Goal: Transaction & Acquisition: Purchase product/service

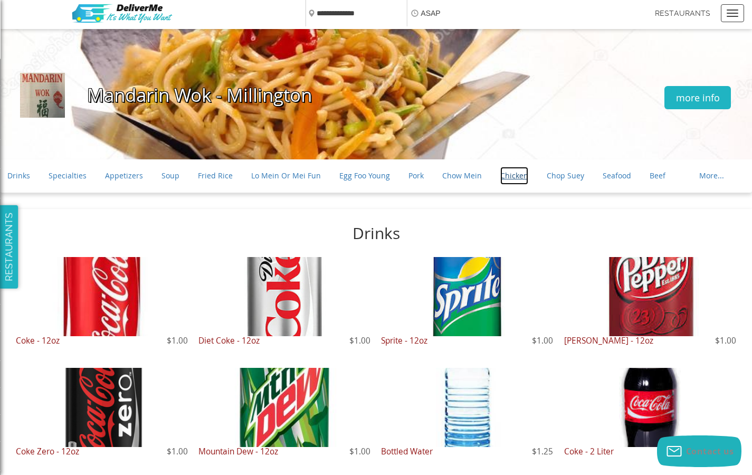
click at [505, 176] on link "Chicken" at bounding box center [514, 176] width 28 height 18
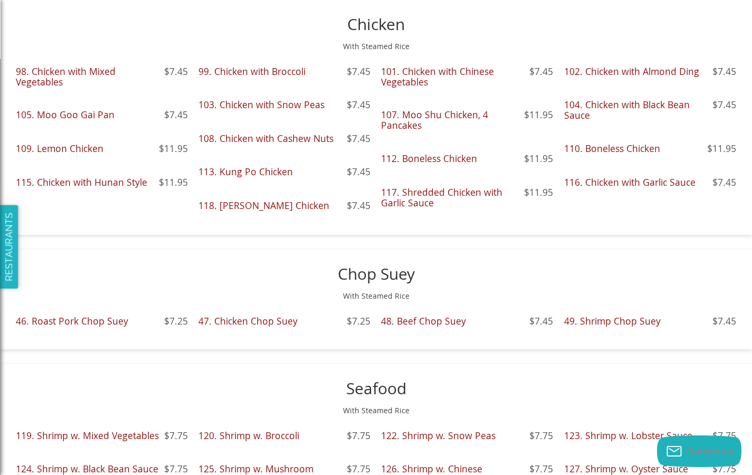
click at [284, 82] on div "99. Chicken with Broccoli $7.45" at bounding box center [285, 82] width 172 height 31
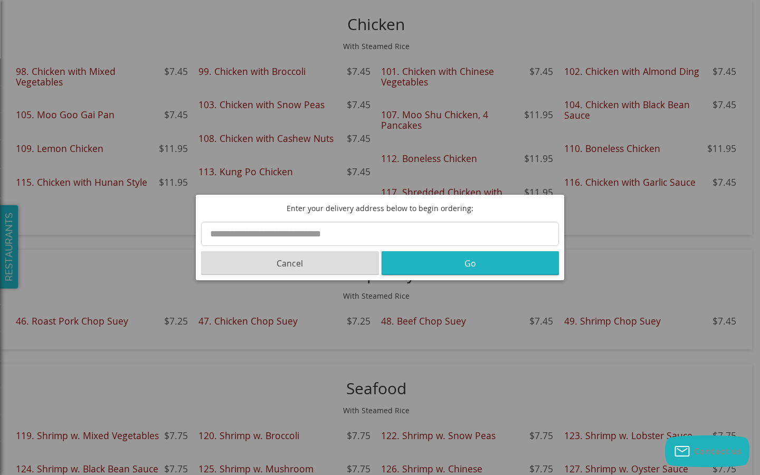
click at [380, 234] on input "text" at bounding box center [380, 234] width 358 height 24
type input "**********"
click at [470, 263] on button "Go" at bounding box center [471, 263] width 178 height 24
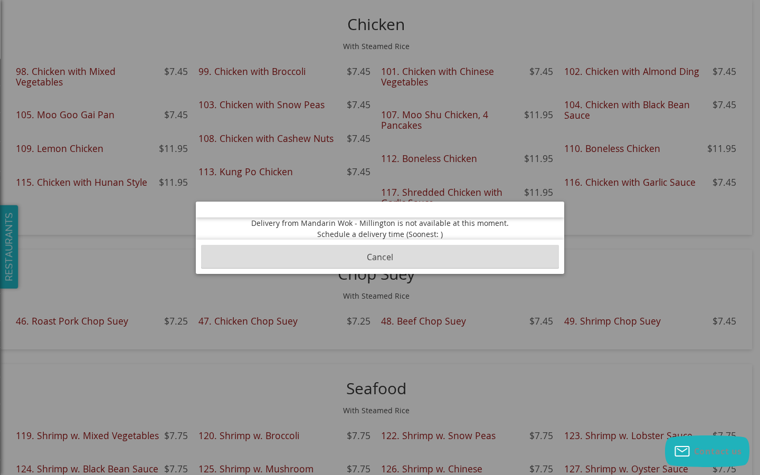
click at [380, 257] on button "Cancel" at bounding box center [380, 257] width 358 height 24
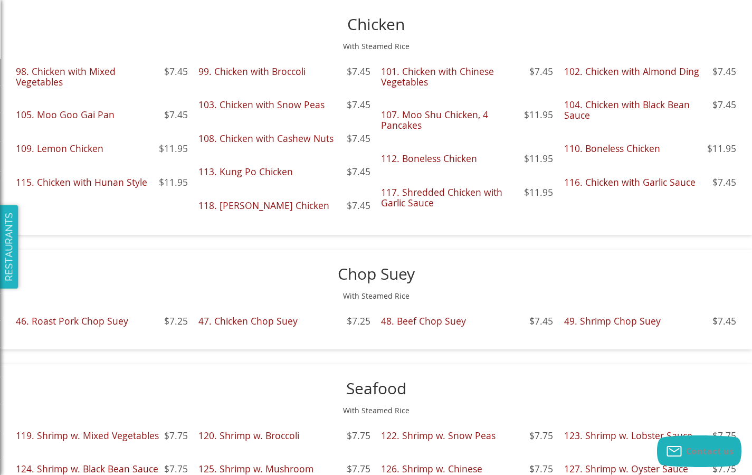
click at [284, 82] on div "99. Chicken with Broccoli $7.45" at bounding box center [285, 82] width 172 height 31
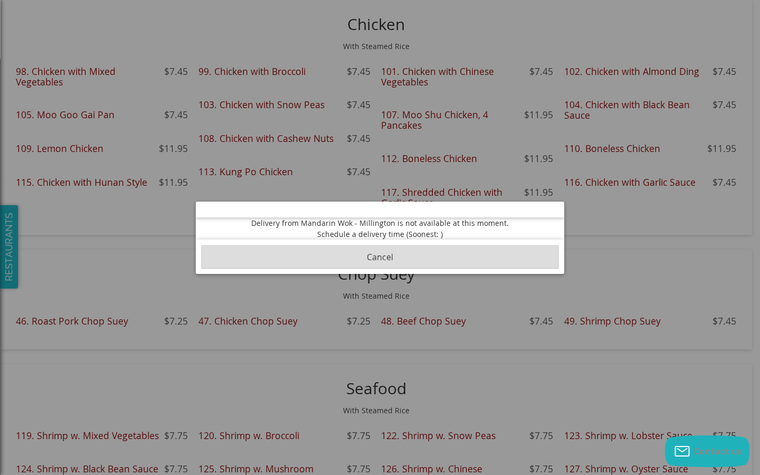
click at [380, 257] on button "Cancel" at bounding box center [380, 257] width 358 height 24
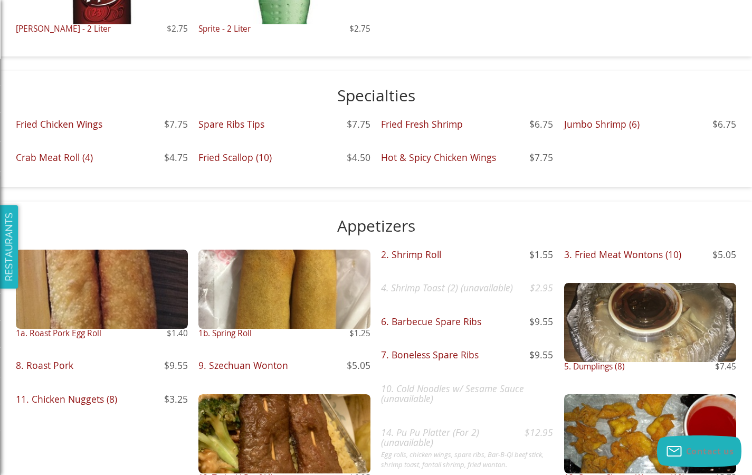
scroll to position [323, 0]
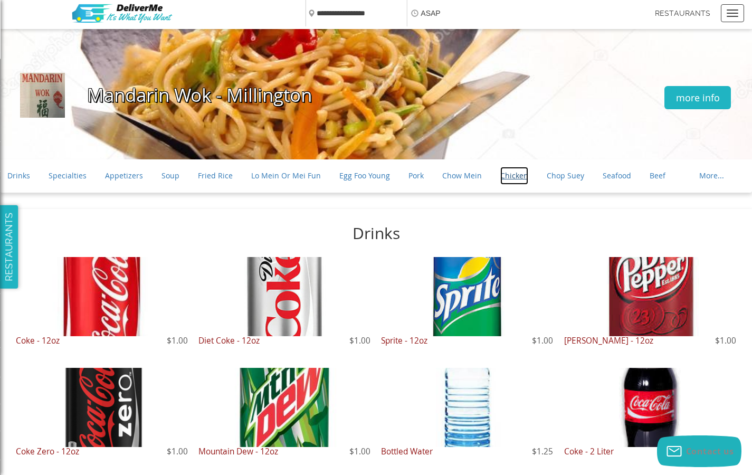
click at [505, 176] on link "Chicken" at bounding box center [514, 176] width 28 height 18
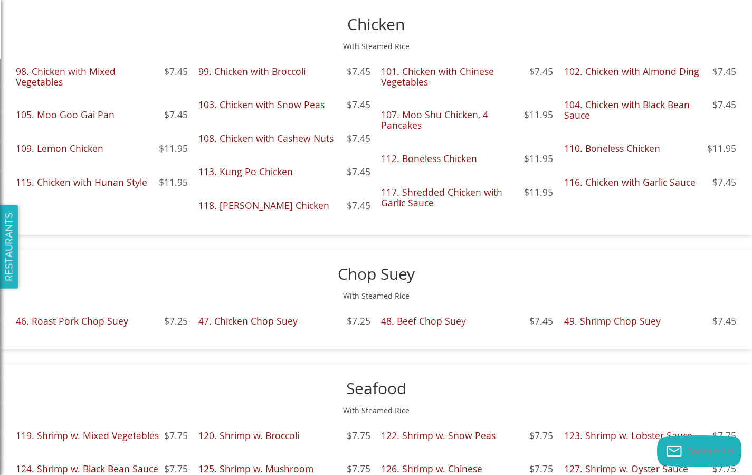
click at [284, 82] on div "99. Chicken with Broccoli $7.45" at bounding box center [285, 82] width 172 height 31
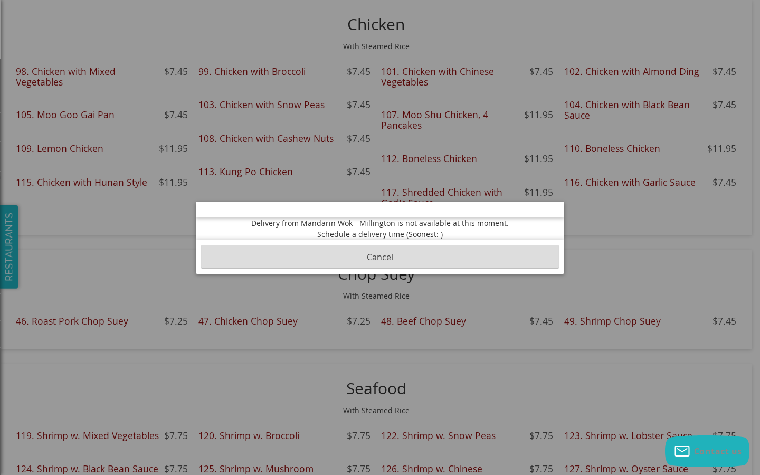
click at [380, 257] on button "Cancel" at bounding box center [380, 257] width 358 height 24
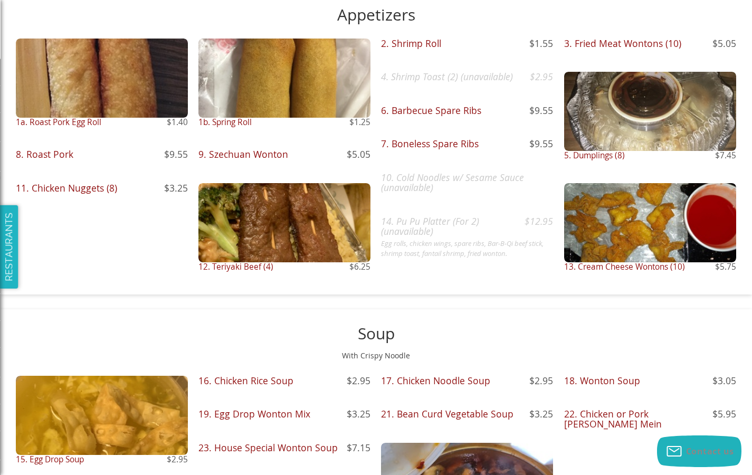
scroll to position [534, 0]
